Goal: Check status: Check status

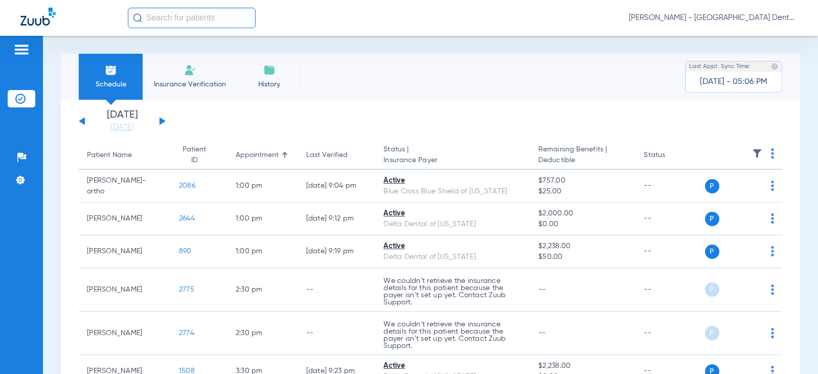
click at [161, 121] on button at bounding box center [163, 121] width 6 height 8
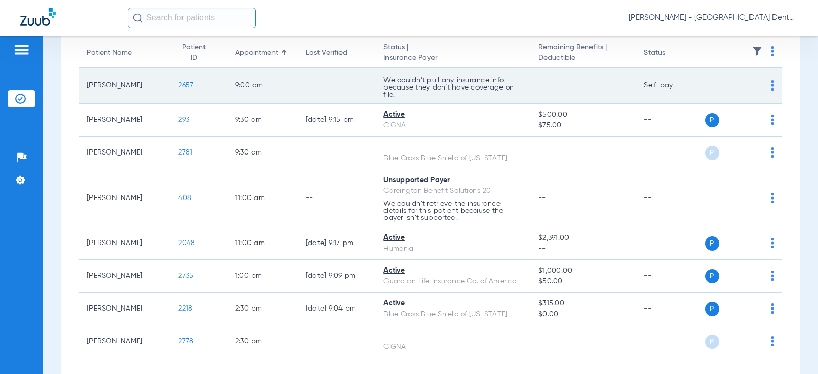
scroll to position [51, 0]
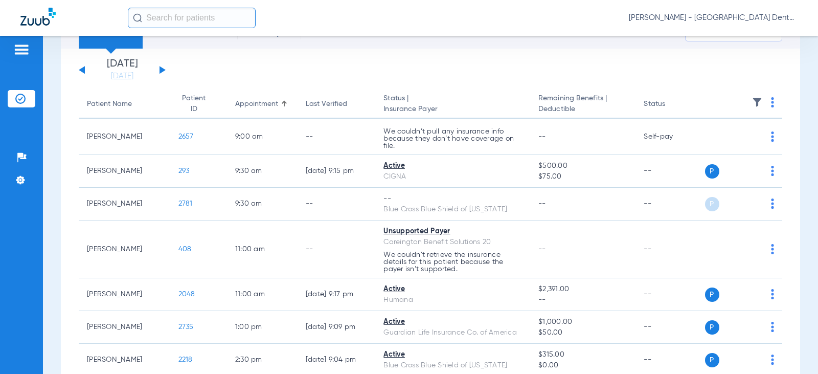
click at [160, 70] on button at bounding box center [163, 70] width 6 height 8
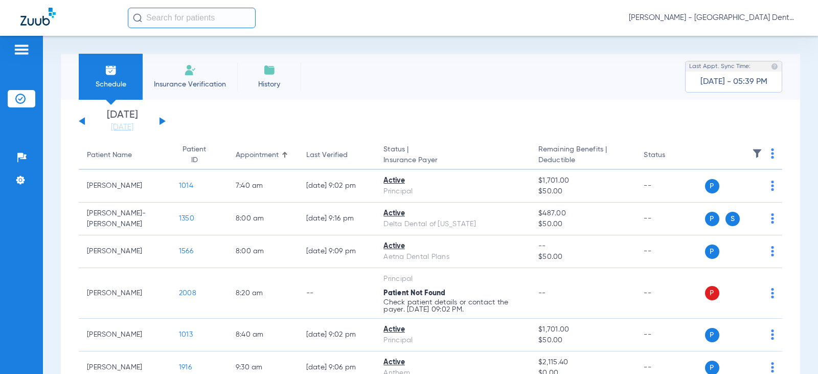
click at [156, 123] on div "[DATE] [DATE] [DATE] [DATE] [DATE] [DATE] [DATE] [DATE] [DATE] [DATE] [DATE] [D…" at bounding box center [122, 121] width 87 height 23
click at [161, 121] on button at bounding box center [163, 121] width 6 height 8
